Goal: Task Accomplishment & Management: Complete application form

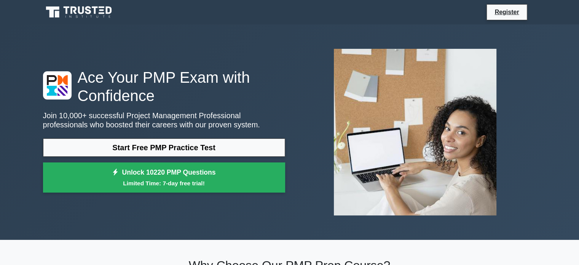
click at [221, 144] on link "Start Free PMP Practice Test" at bounding box center [164, 147] width 242 height 18
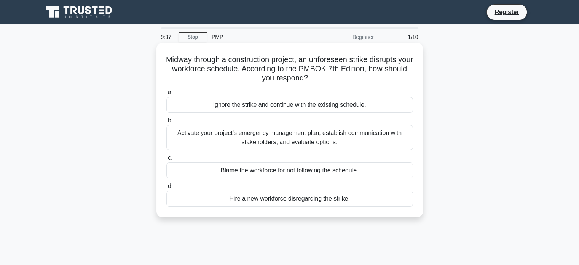
click at [320, 129] on div "Activate your project's emergency management plan, establish communication with…" at bounding box center [289, 137] width 247 height 25
click at [166, 123] on input "b. Activate your project's emergency management plan, establish communication w…" at bounding box center [166, 120] width 0 height 5
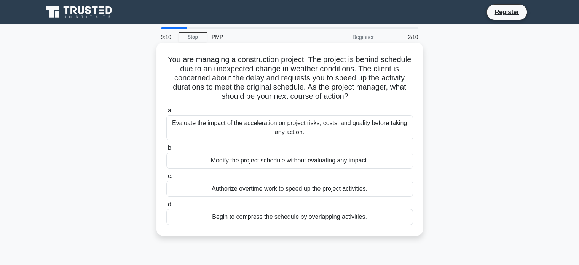
click at [302, 130] on div "Evaluate the impact of the acceleration on project risks, costs, and quality be…" at bounding box center [289, 127] width 247 height 25
click at [166, 113] on input "a. Evaluate the impact of the acceleration on project risks, costs, and quality…" at bounding box center [166, 110] width 0 height 5
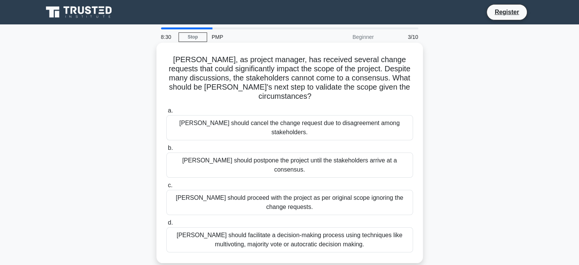
click at [312, 227] on div "[PERSON_NAME] should facilitate a decision-making process using techniques like…" at bounding box center [289, 239] width 247 height 25
click at [166, 220] on input "[PERSON_NAME] should facilitate a decision-making process using techniques like…" at bounding box center [166, 222] width 0 height 5
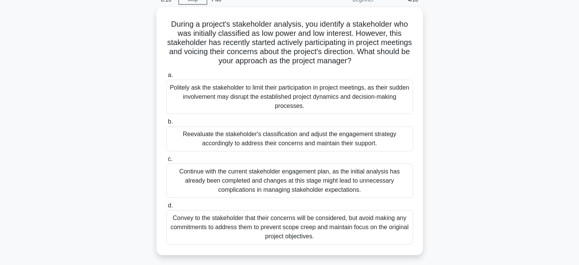
scroll to position [49, 0]
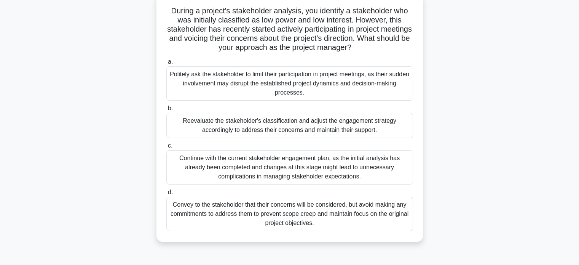
click at [379, 123] on div "Reevaluate the stakeholder's classification and adjust the engagement strategy …" at bounding box center [289, 125] width 247 height 25
click at [166, 111] on input "b. Reevaluate the stakeholder's classification and adjust the engagement strate…" at bounding box center [166, 108] width 0 height 5
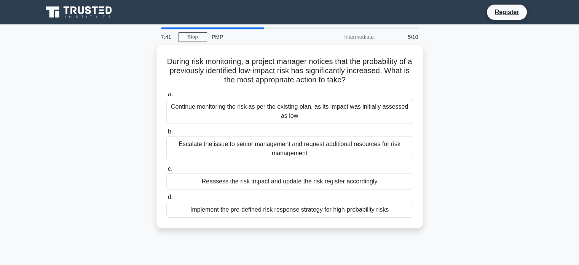
scroll to position [0, 0]
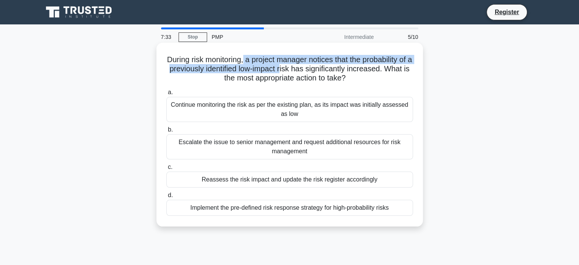
drag, startPoint x: 249, startPoint y: 60, endPoint x: 305, endPoint y: 70, distance: 56.5
click at [305, 70] on h5 "During risk monitoring, a project manager notices that the probability of a pre…" at bounding box center [290, 69] width 248 height 28
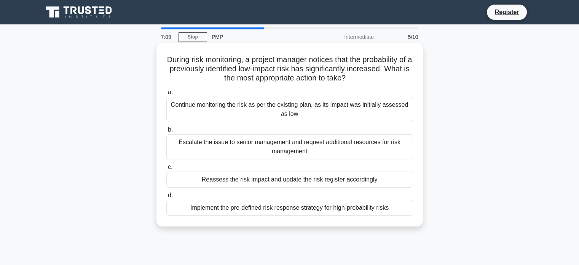
click at [270, 153] on div "Escalate the issue to senior management and request additional resources for ri…" at bounding box center [289, 146] width 247 height 25
click at [166, 132] on input "b. Escalate the issue to senior management and request additional resources for…" at bounding box center [166, 129] width 0 height 5
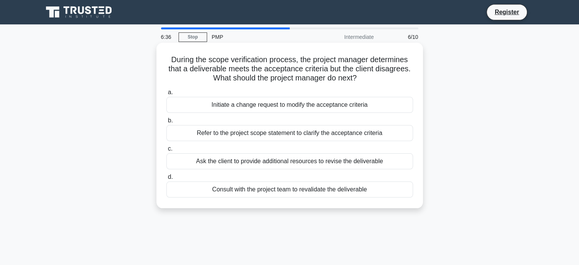
click at [267, 135] on div "Refer to the project scope statement to clarify the acceptance criteria" at bounding box center [289, 133] width 247 height 16
click at [166, 123] on input "b. Refer to the project scope statement to clarify the acceptance criteria" at bounding box center [166, 120] width 0 height 5
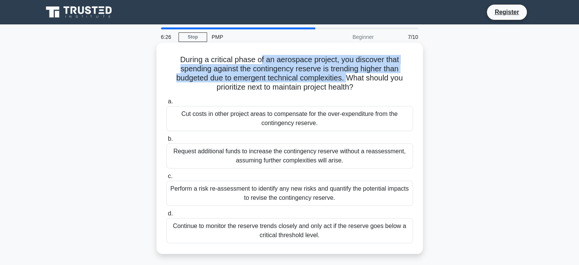
drag, startPoint x: 262, startPoint y: 58, endPoint x: 351, endPoint y: 77, distance: 90.2
click at [351, 77] on h5 "During a critical phase of an aerospace project, you discover that spending aga…" at bounding box center [290, 73] width 248 height 37
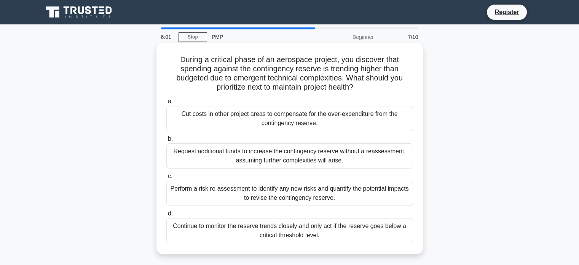
click at [344, 190] on div "Perform a risk re-assessment to identify any new risks and quantify the potenti…" at bounding box center [289, 193] width 247 height 25
click at [166, 179] on input "c. Perform a risk re-assessment to identify any new risks and quantify the pote…" at bounding box center [166, 176] width 0 height 5
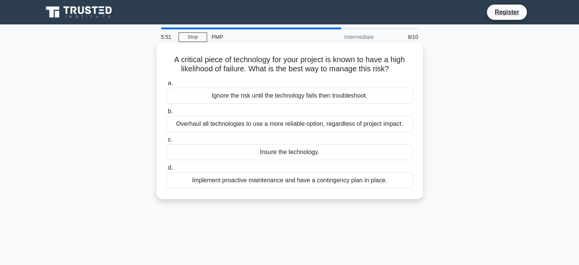
drag, startPoint x: 245, startPoint y: 70, endPoint x: 404, endPoint y: 66, distance: 159.3
click at [404, 66] on h5 "A critical piece of technology for your project is known to have a high likelih…" at bounding box center [290, 64] width 248 height 19
click at [345, 179] on div "Implement proactive maintenance and have a contingency plan in place." at bounding box center [289, 180] width 247 height 16
click at [166, 170] on input "d. Implement proactive maintenance and have a contingency plan in place." at bounding box center [166, 167] width 0 height 5
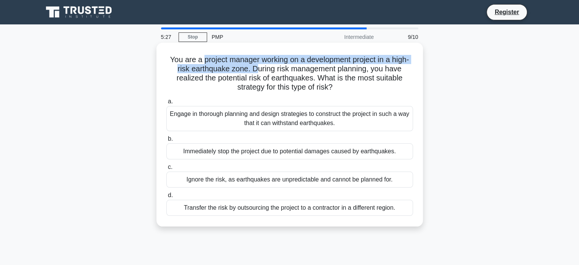
drag, startPoint x: 198, startPoint y: 56, endPoint x: 254, endPoint y: 68, distance: 56.5
click at [254, 68] on h5 "You are a project manager working on a development project in a high-risk earth…" at bounding box center [290, 73] width 248 height 37
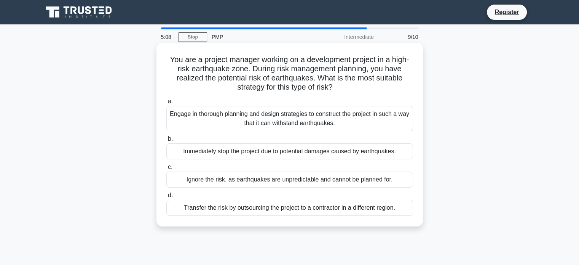
click at [315, 118] on div "Engage in thorough planning and design strategies to construct the project in s…" at bounding box center [289, 118] width 247 height 25
click at [166, 104] on input "a. Engage in thorough planning and design strategies to construct the project i…" at bounding box center [166, 101] width 0 height 5
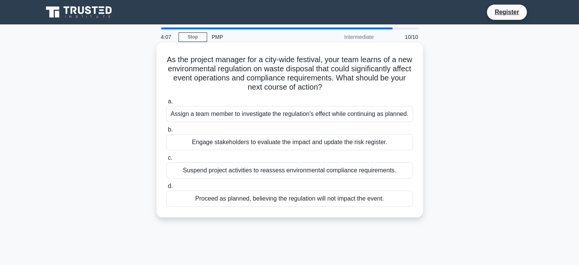
click at [340, 142] on div "Engage stakeholders to evaluate the impact and update the risk register." at bounding box center [289, 142] width 247 height 16
click at [166, 132] on input "b. Engage stakeholders to evaluate the impact and update the risk register." at bounding box center [166, 129] width 0 height 5
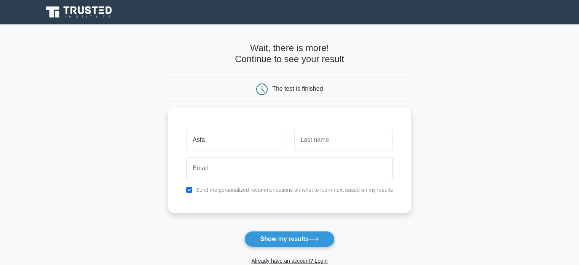
type input "Asfa"
type input "Mehmood"
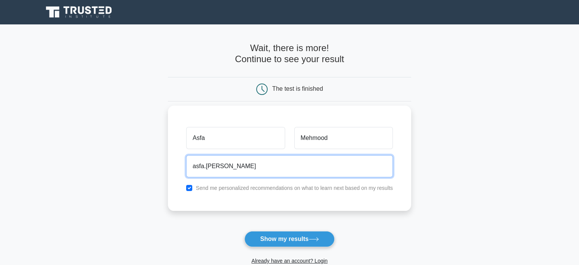
type input "asfa.mehmood2@gmail.com"
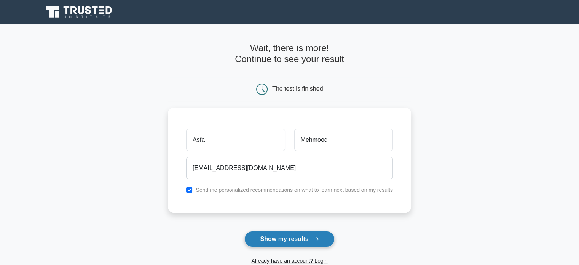
click at [277, 234] on button "Show my results" at bounding box center [290, 239] width 90 height 16
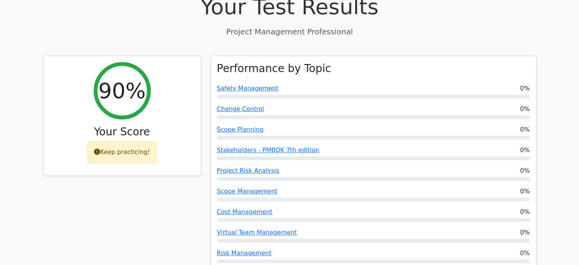
scroll to position [288, 0]
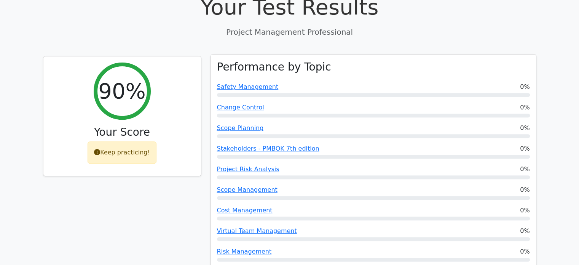
click at [475, 93] on div at bounding box center [373, 95] width 313 height 4
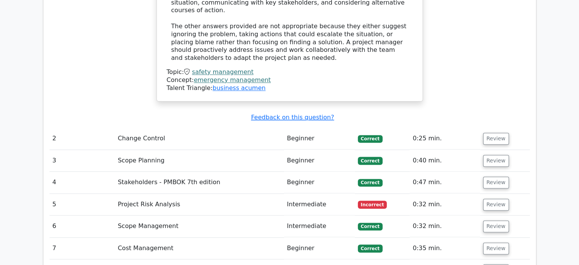
scroll to position [1007, 0]
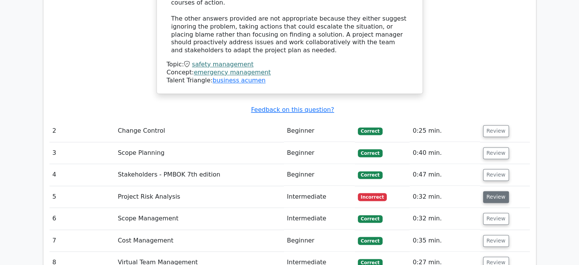
click at [491, 191] on button "Review" at bounding box center [496, 197] width 26 height 12
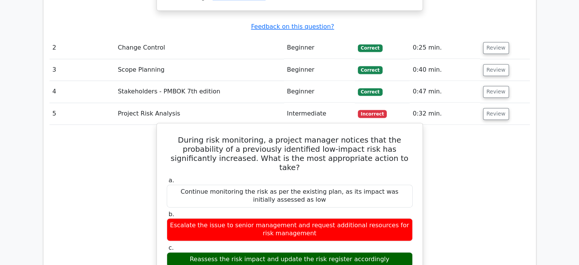
scroll to position [1091, 0]
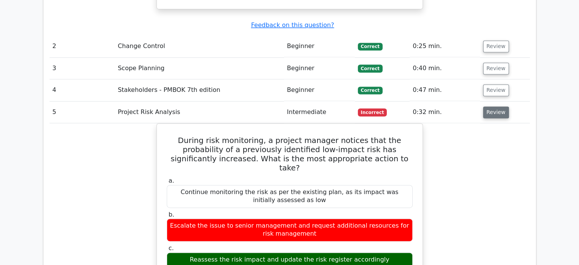
click at [490, 106] on button "Review" at bounding box center [496, 112] width 26 height 12
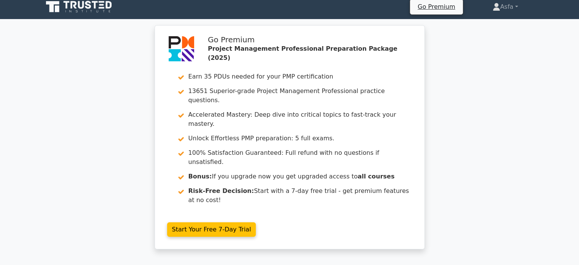
scroll to position [0, 0]
